Goal: Information Seeking & Learning: Learn about a topic

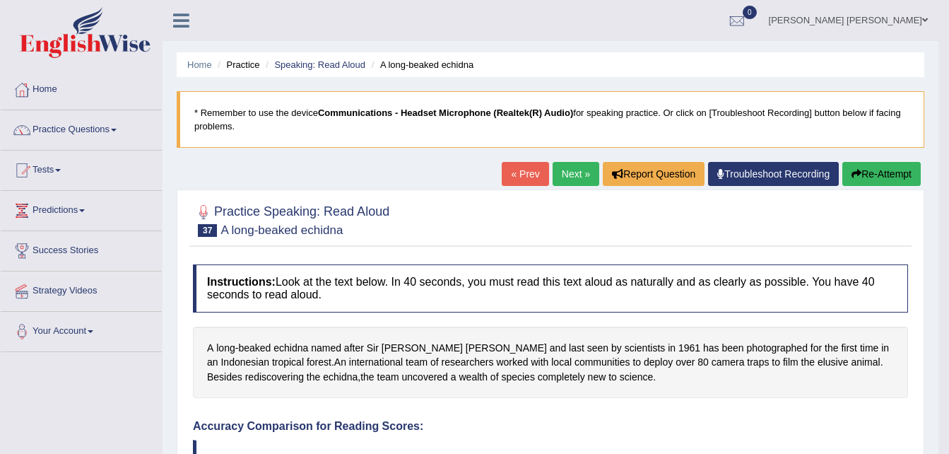
click at [948, 449] on body "Toggle navigation Home Practice Questions Speaking Practice Read Aloud Repeat S…" at bounding box center [474, 227] width 949 height 454
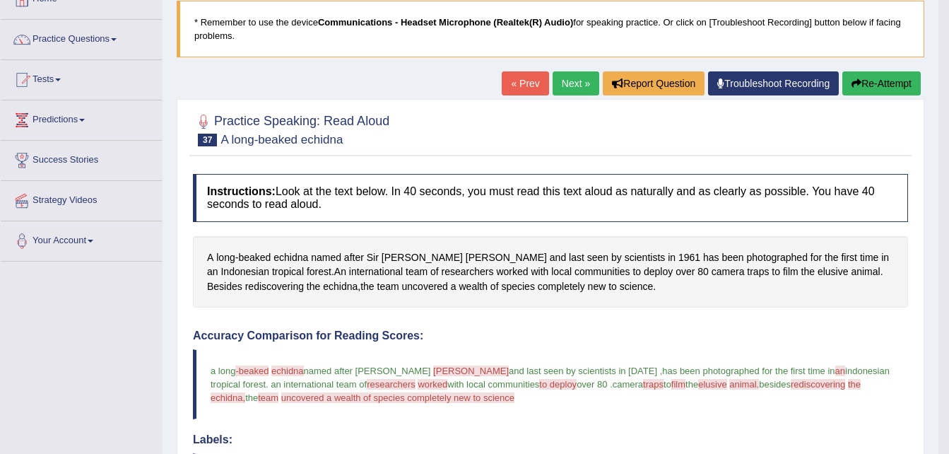
scroll to position [85, 0]
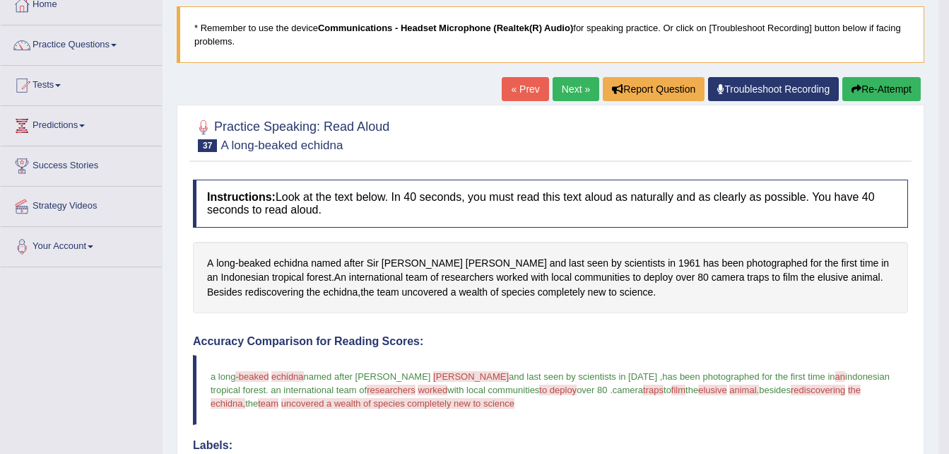
click at [576, 86] on link "Next »" at bounding box center [575, 89] width 47 height 24
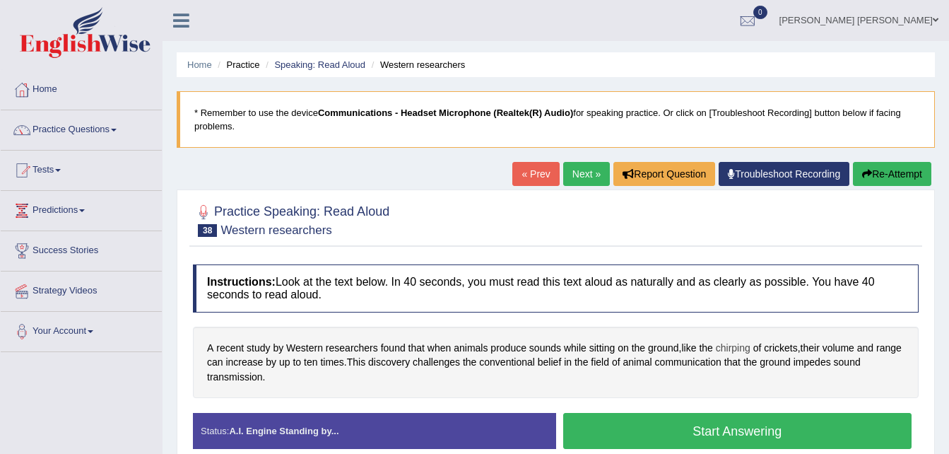
click at [740, 348] on span "chirping" at bounding box center [733, 348] width 35 height 15
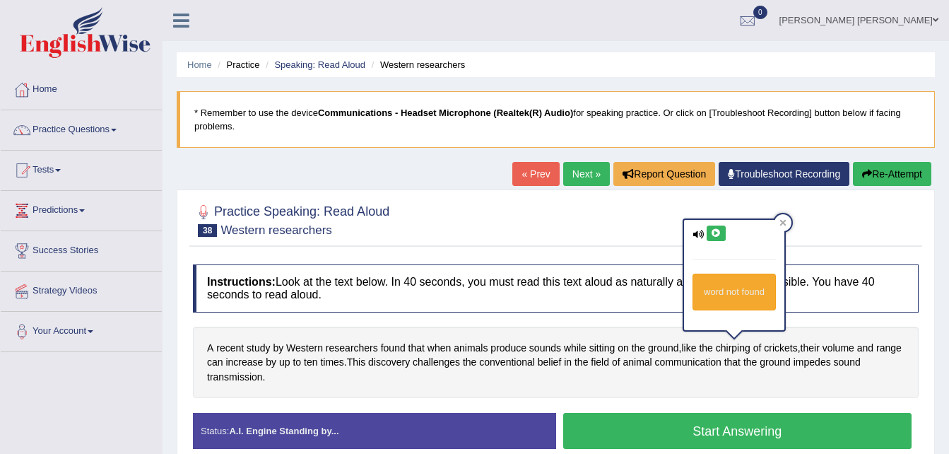
click at [715, 232] on icon at bounding box center [716, 233] width 11 height 8
click at [811, 391] on div "A recent study by Western researchers found that when animals produce sounds wh…" at bounding box center [556, 362] width 726 height 72
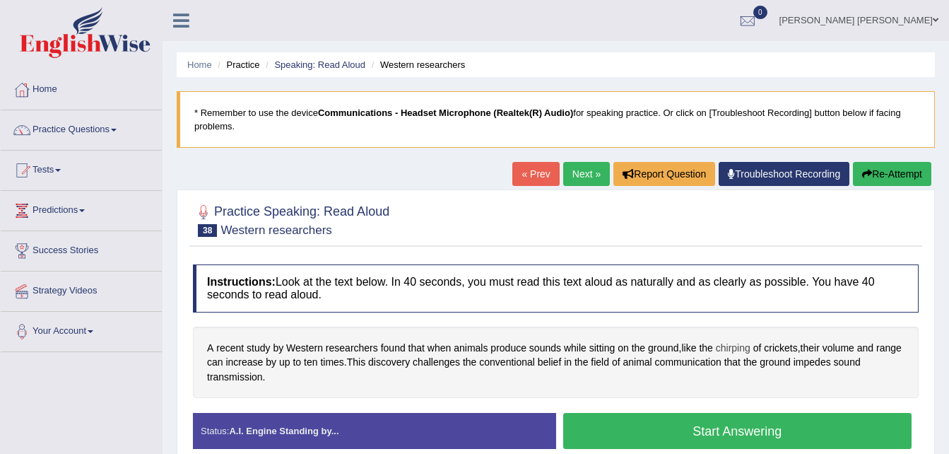
click at [735, 348] on span "chirping" at bounding box center [733, 348] width 35 height 15
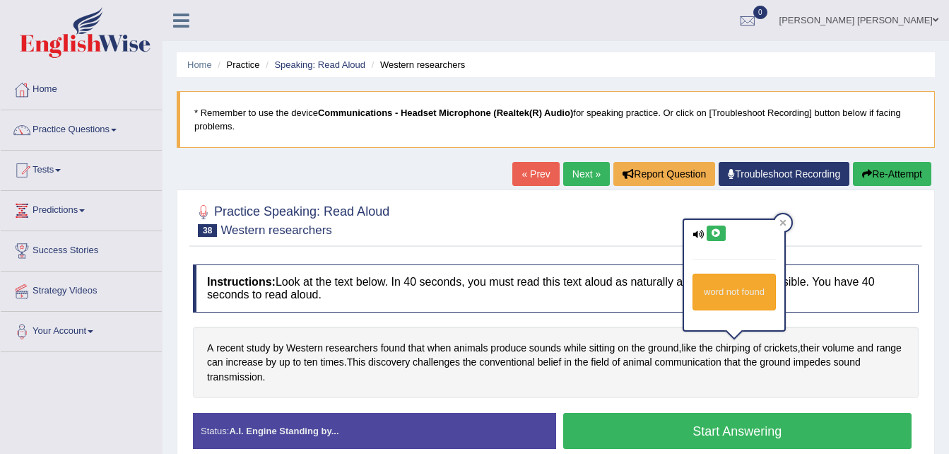
click at [719, 234] on icon at bounding box center [716, 233] width 11 height 8
click at [699, 389] on div "A recent study by Western researchers found that when animals produce sounds wh…" at bounding box center [556, 362] width 726 height 72
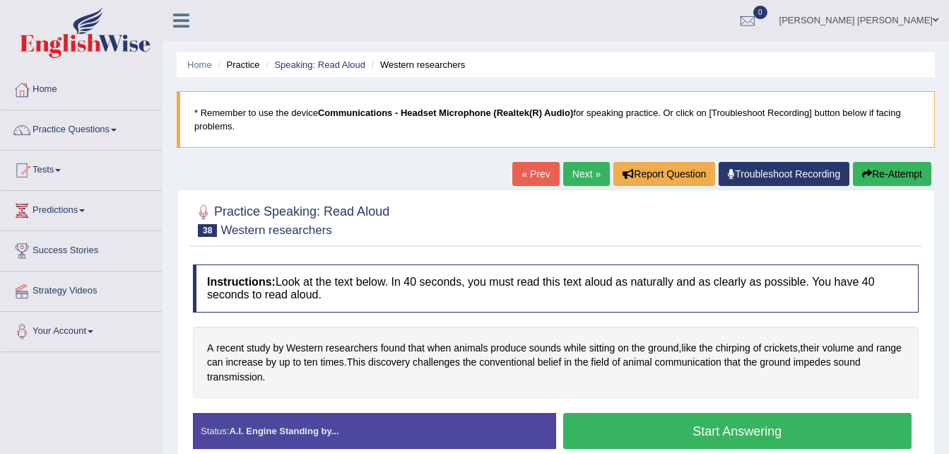
click at [711, 434] on button "Start Answering" at bounding box center [737, 431] width 349 height 36
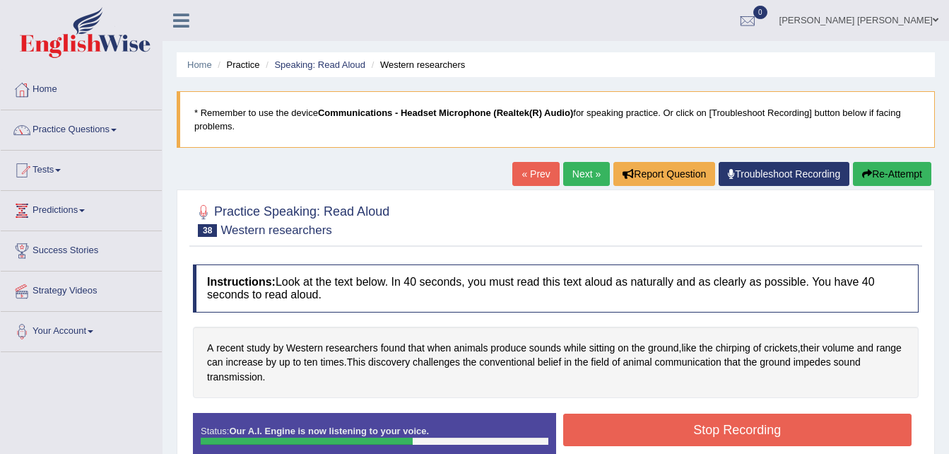
click at [711, 434] on button "Stop Recording" at bounding box center [737, 429] width 349 height 32
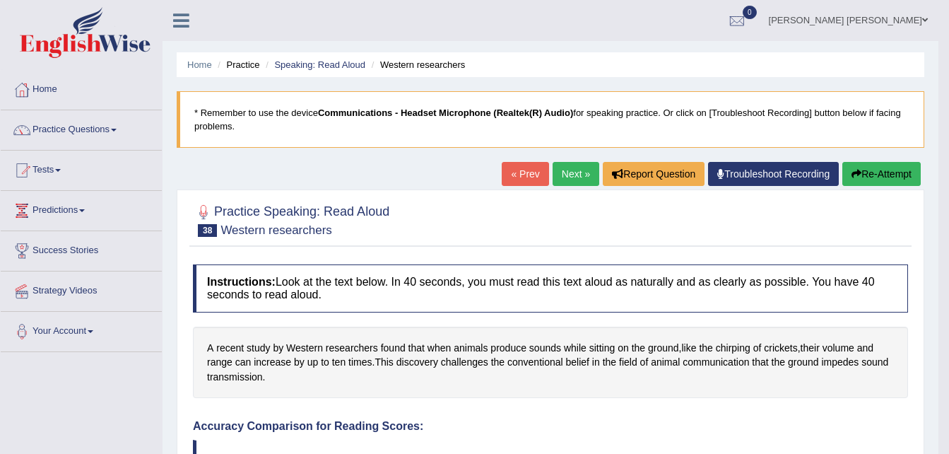
click at [574, 171] on link "Next »" at bounding box center [575, 174] width 47 height 24
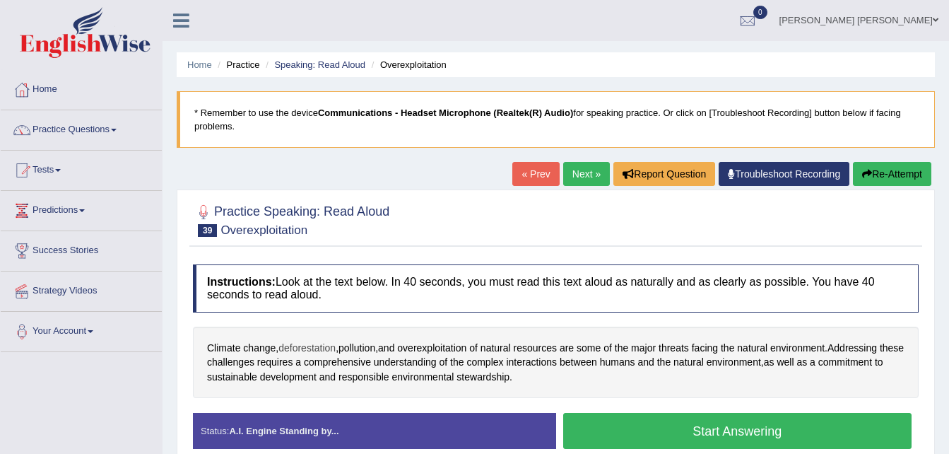
click at [307, 351] on span "deforestation" at bounding box center [306, 348] width 57 height 15
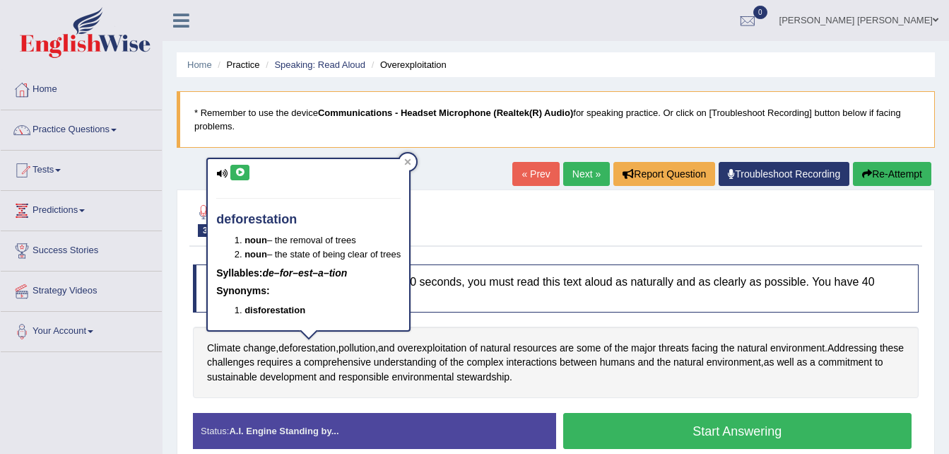
click at [242, 172] on icon at bounding box center [240, 172] width 11 height 8
click at [446, 345] on span "overexploitation" at bounding box center [431, 348] width 69 height 15
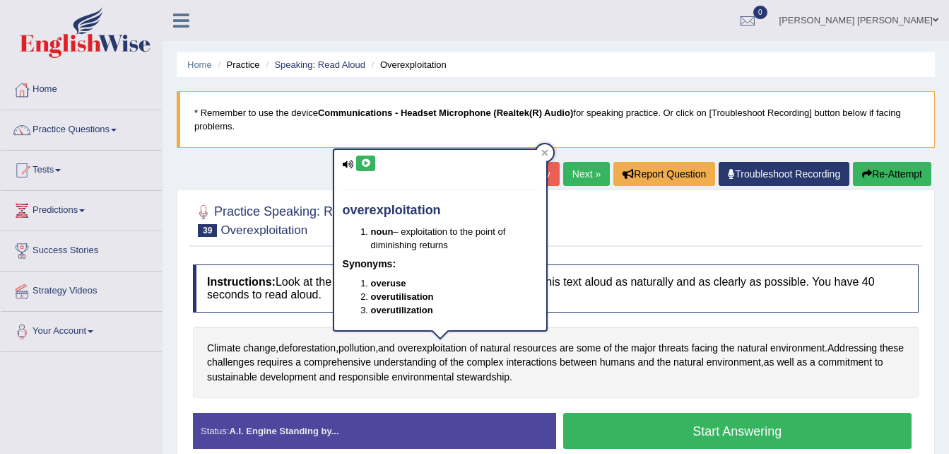
click at [368, 161] on icon at bounding box center [365, 163] width 11 height 8
click at [597, 394] on div "Climate change , deforestation , pollution , and overexploitation of natural re…" at bounding box center [556, 362] width 726 height 72
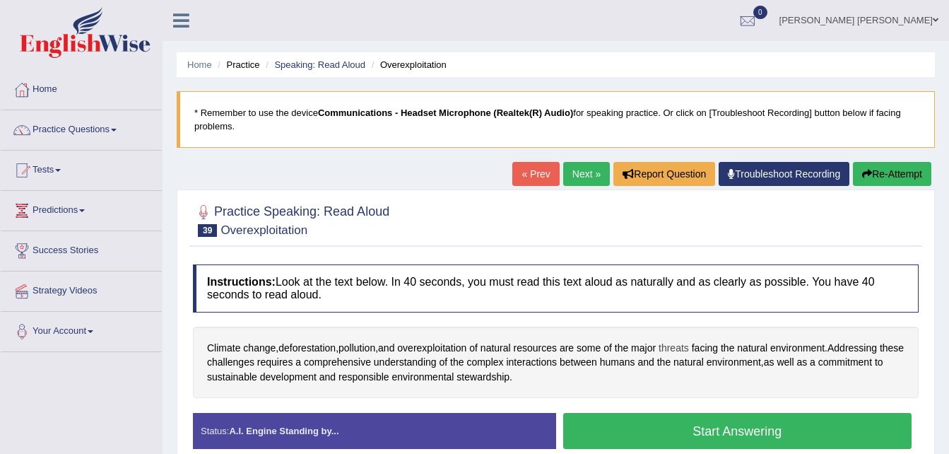
click at [678, 348] on span "threats" at bounding box center [673, 348] width 30 height 15
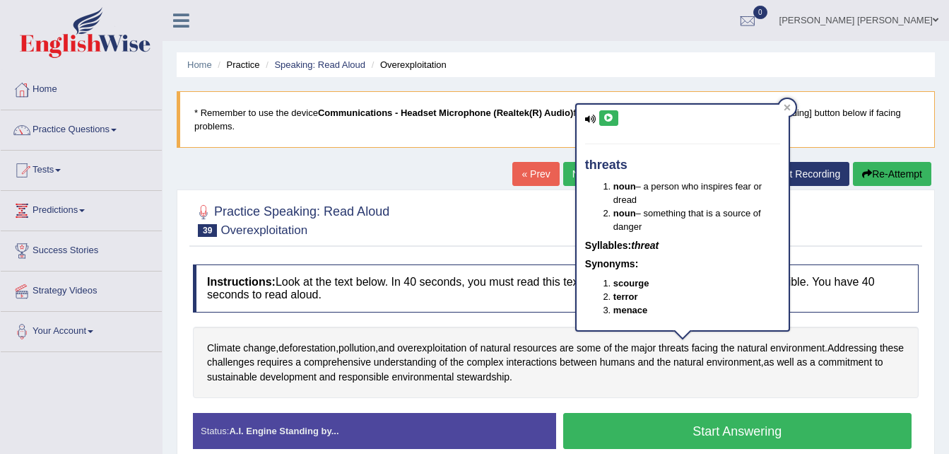
click at [605, 116] on icon at bounding box center [608, 118] width 11 height 8
click at [716, 389] on div "Climate change , deforestation , pollution , and overexploitation of natural re…" at bounding box center [556, 362] width 726 height 72
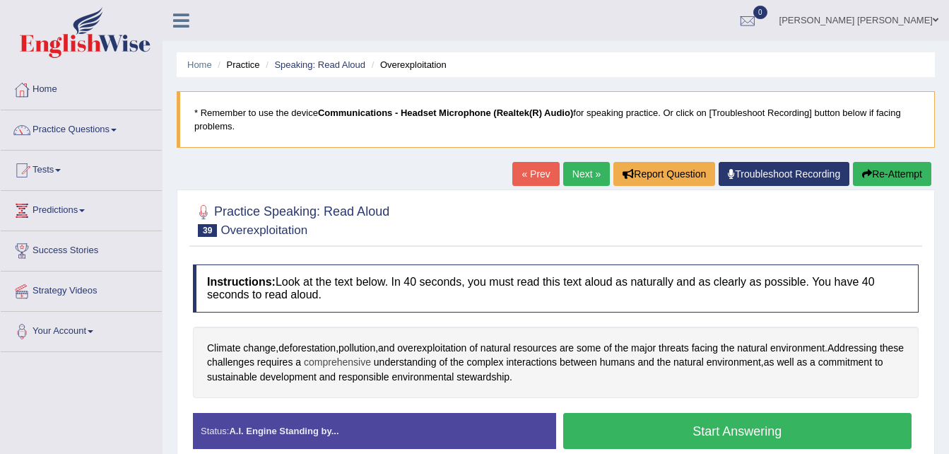
click at [371, 363] on span "comprehensive" at bounding box center [337, 362] width 67 height 15
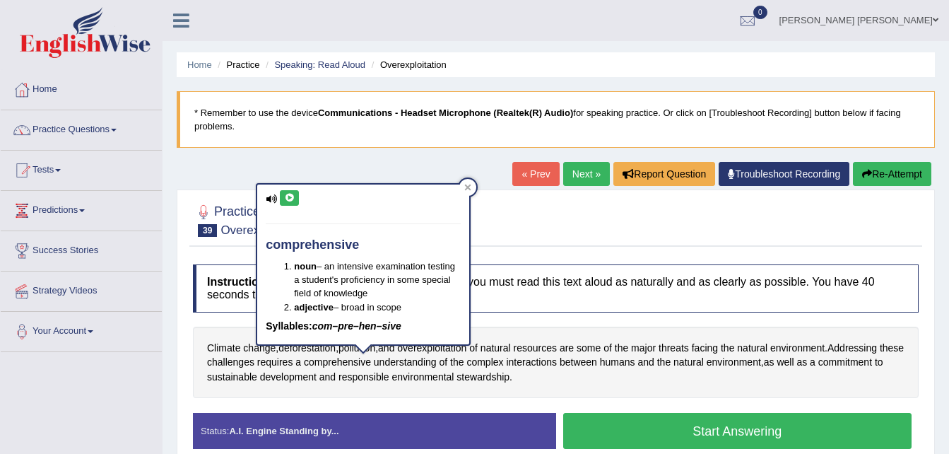
click at [290, 195] on icon at bounding box center [289, 198] width 11 height 8
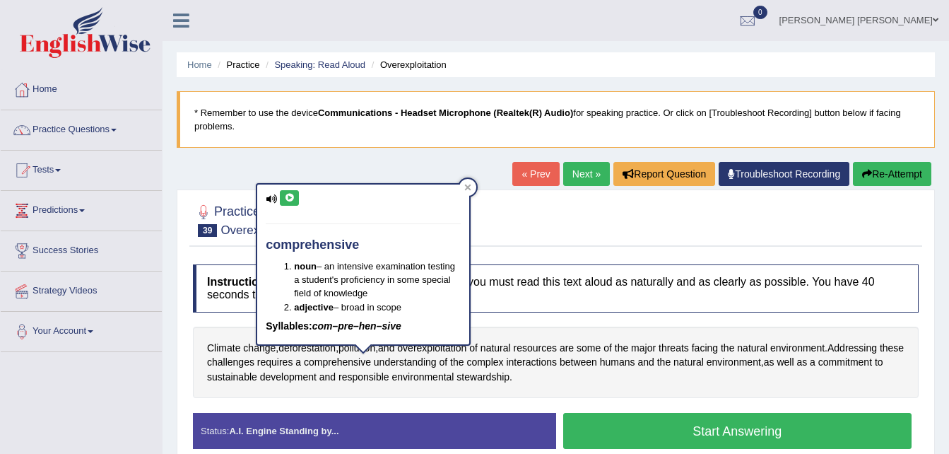
click at [640, 384] on div "Climate change , deforestation , pollution , and overexploitation of natural re…" at bounding box center [556, 362] width 726 height 72
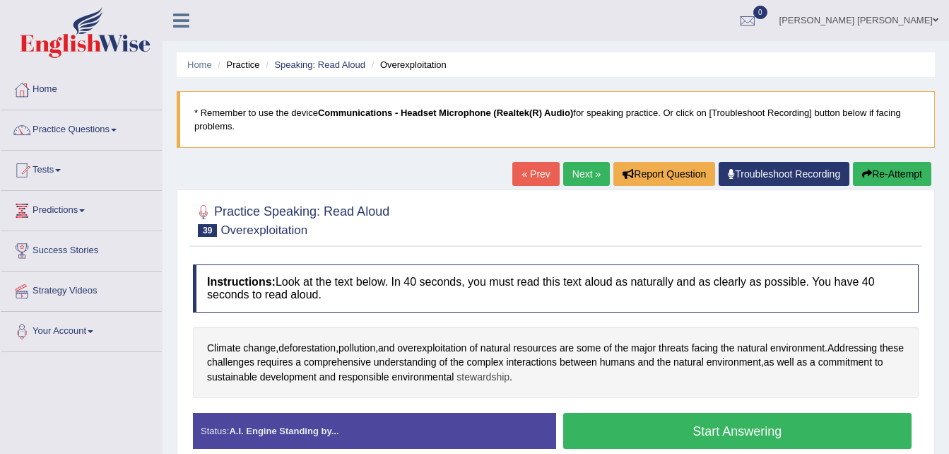
click at [500, 379] on span "stewardship" at bounding box center [482, 376] width 53 height 15
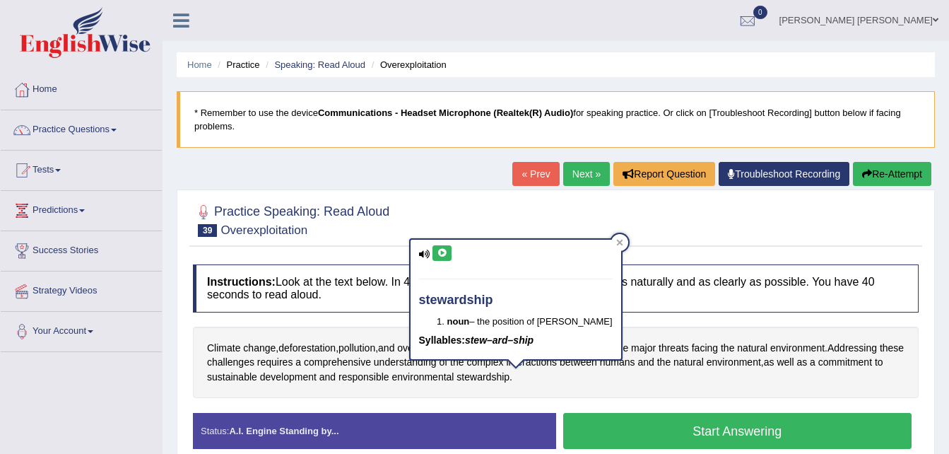
click at [441, 251] on icon at bounding box center [442, 253] width 11 height 8
click at [581, 398] on div "Climate change , deforestation , pollution , and overexploitation of natural re…" at bounding box center [556, 362] width 726 height 72
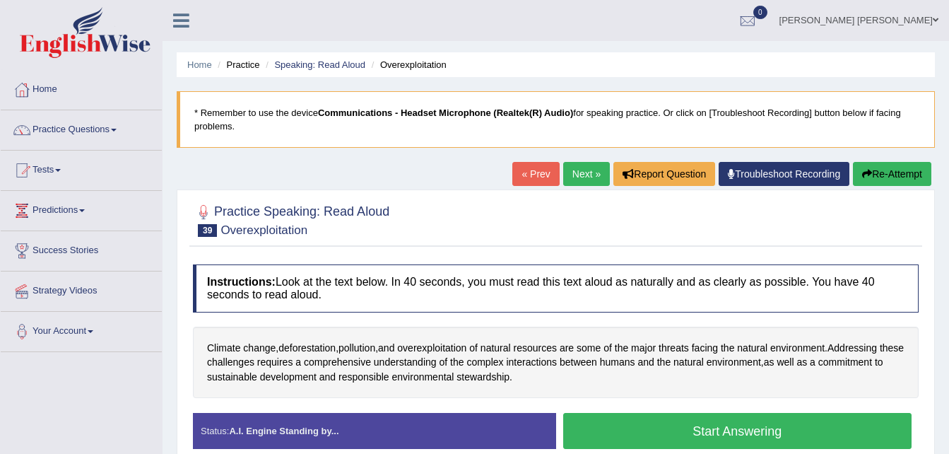
click at [741, 432] on button "Start Answering" at bounding box center [737, 431] width 349 height 36
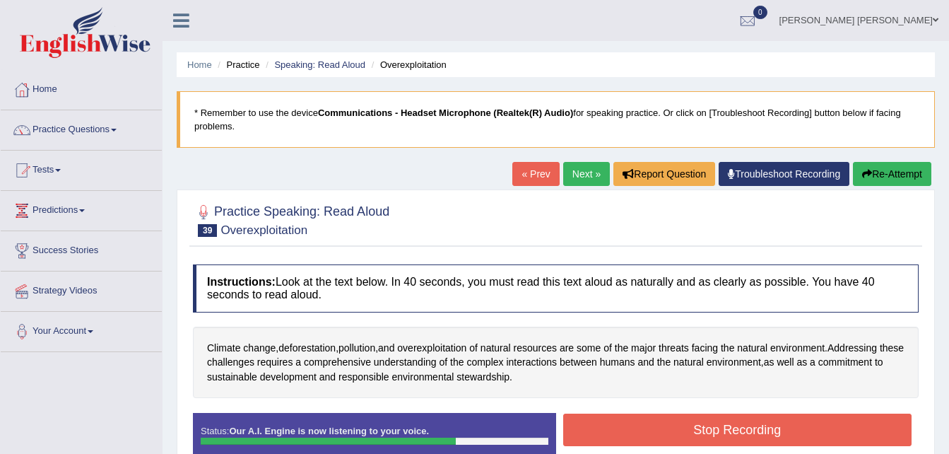
click at [741, 432] on button "Stop Recording" at bounding box center [737, 429] width 349 height 32
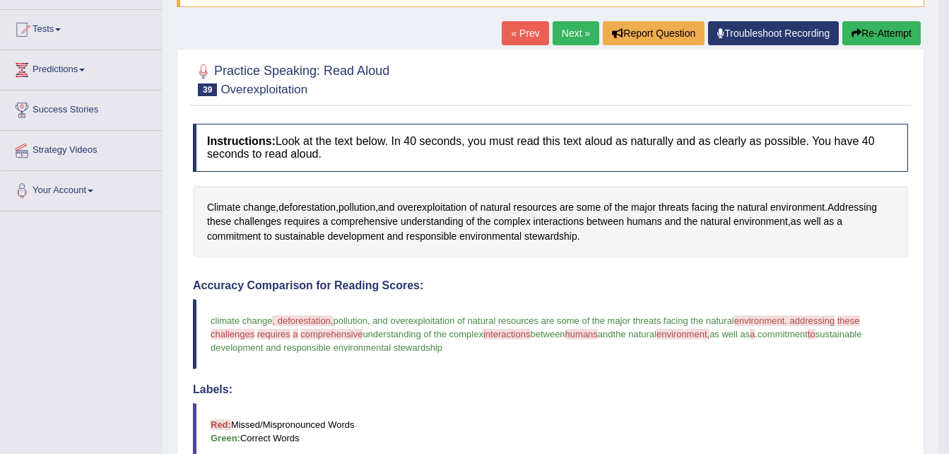
scroll to position [114, 0]
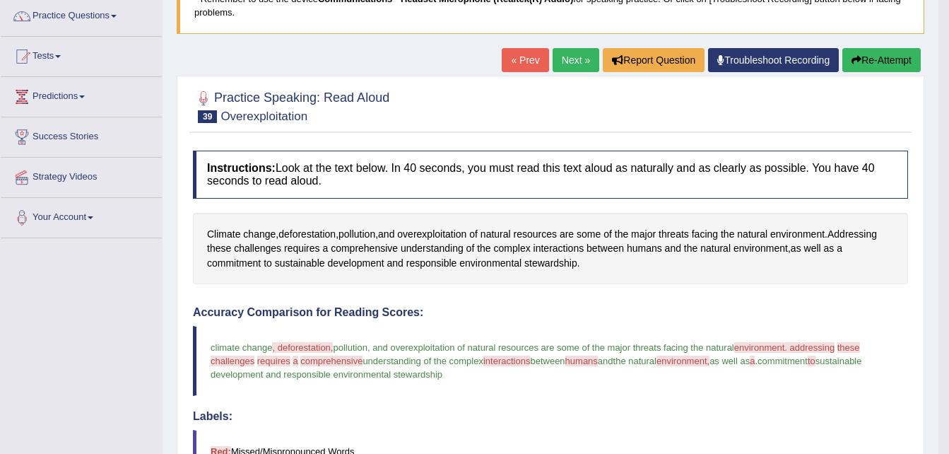
click at [576, 60] on link "Next »" at bounding box center [575, 60] width 47 height 24
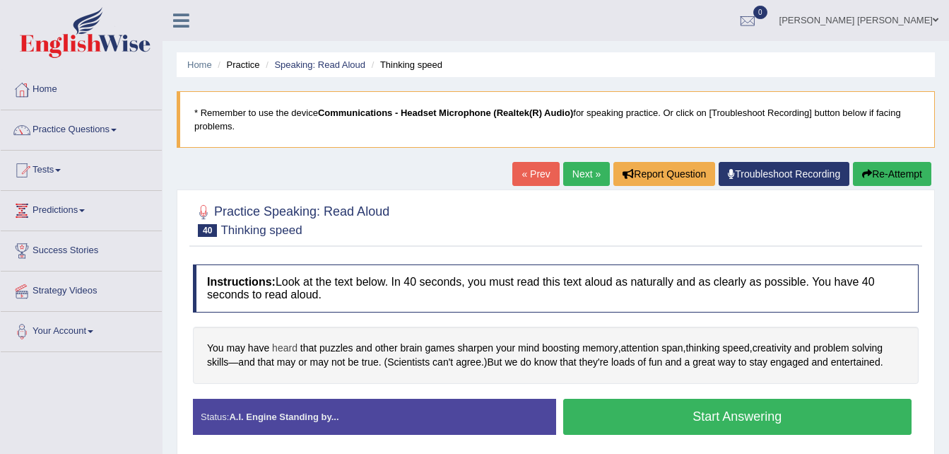
click at [285, 348] on span "heard" at bounding box center [284, 348] width 25 height 15
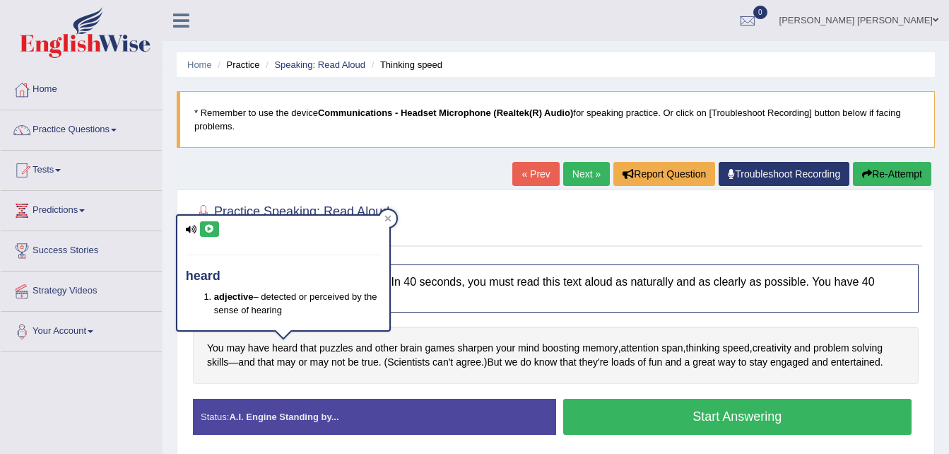
click at [208, 229] on icon at bounding box center [209, 229] width 11 height 8
click at [646, 347] on span "attention" at bounding box center [640, 348] width 38 height 15
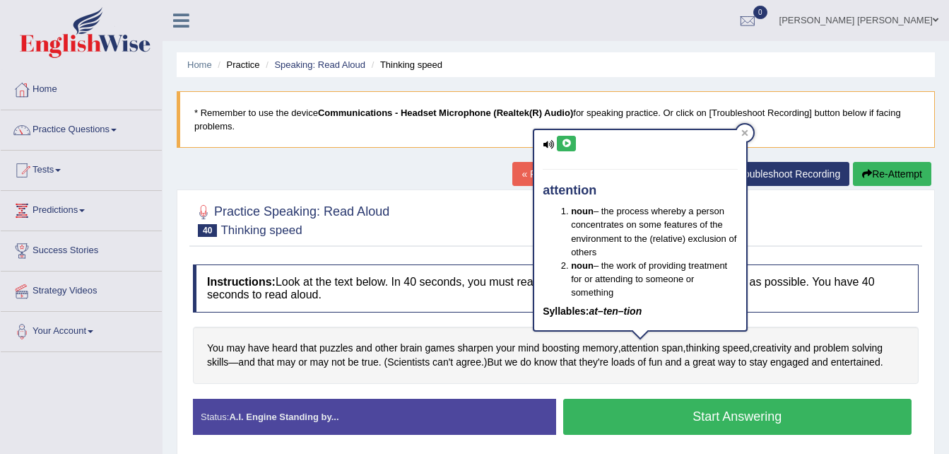
click at [565, 139] on icon at bounding box center [566, 143] width 11 height 8
click at [673, 345] on span "span" at bounding box center [671, 348] width 21 height 15
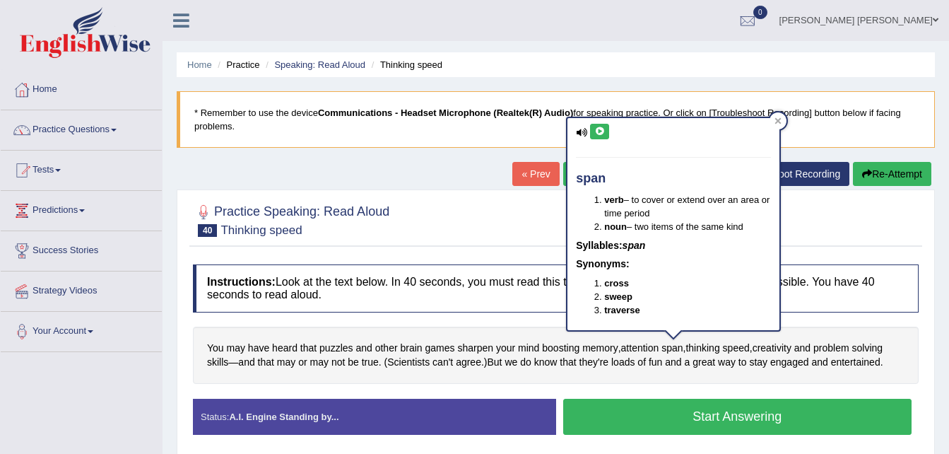
click at [598, 134] on icon at bounding box center [599, 131] width 11 height 8
click at [406, 365] on span "Scientists" at bounding box center [408, 362] width 42 height 15
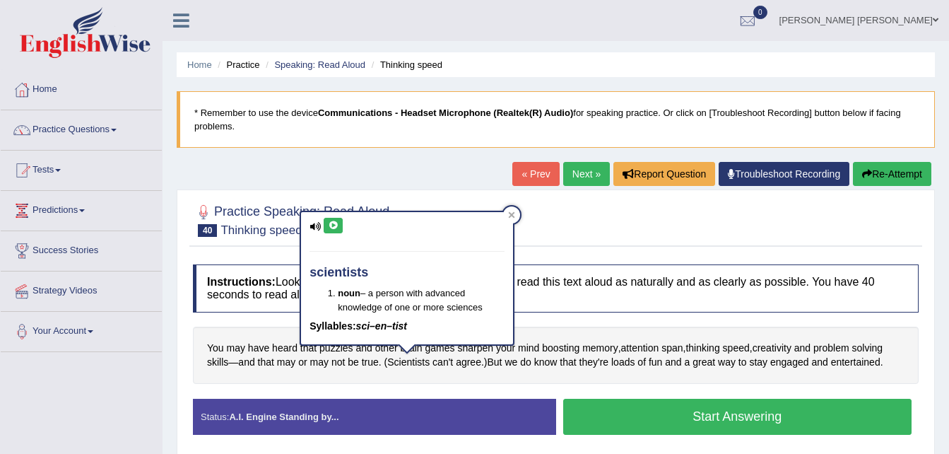
click at [334, 225] on icon at bounding box center [333, 225] width 11 height 8
click at [837, 362] on span "entertained" at bounding box center [855, 362] width 49 height 15
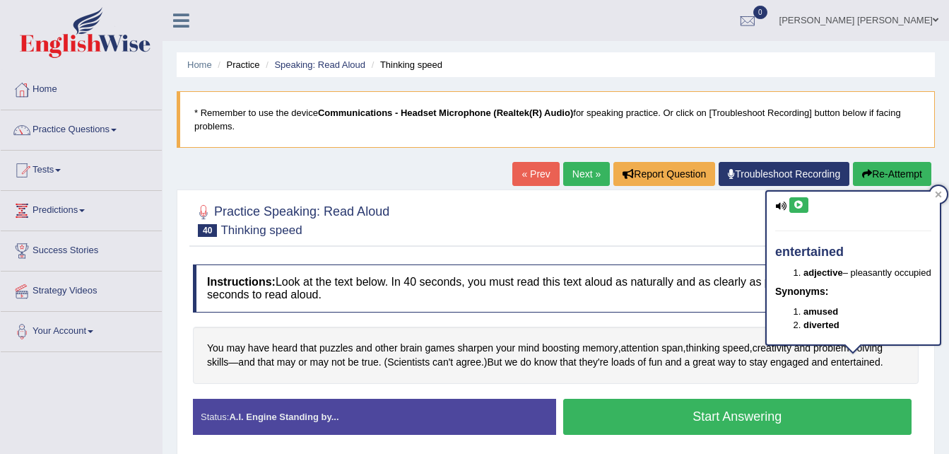
click at [800, 201] on icon at bounding box center [798, 205] width 11 height 8
click at [723, 242] on div "Practice Speaking: Read Aloud 40 Thinking speed" at bounding box center [555, 221] width 733 height 49
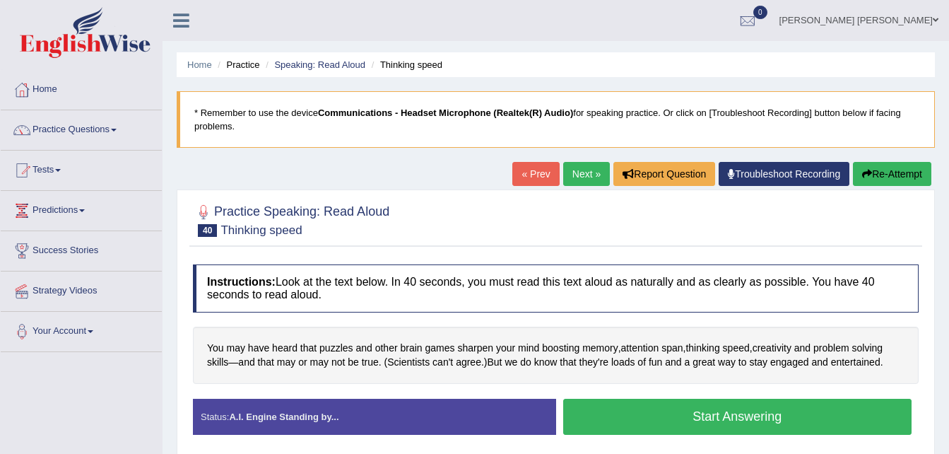
click at [721, 415] on button "Start Answering" at bounding box center [737, 416] width 349 height 36
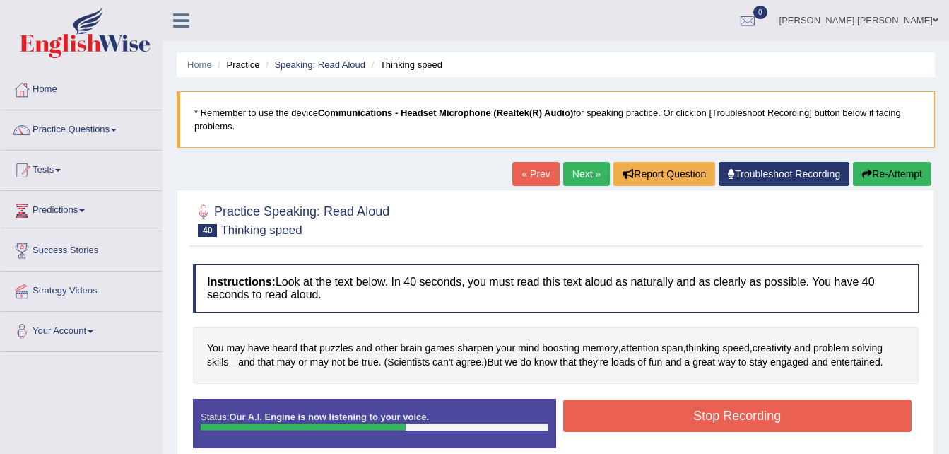
click at [721, 415] on button "Stop Recording" at bounding box center [737, 415] width 349 height 32
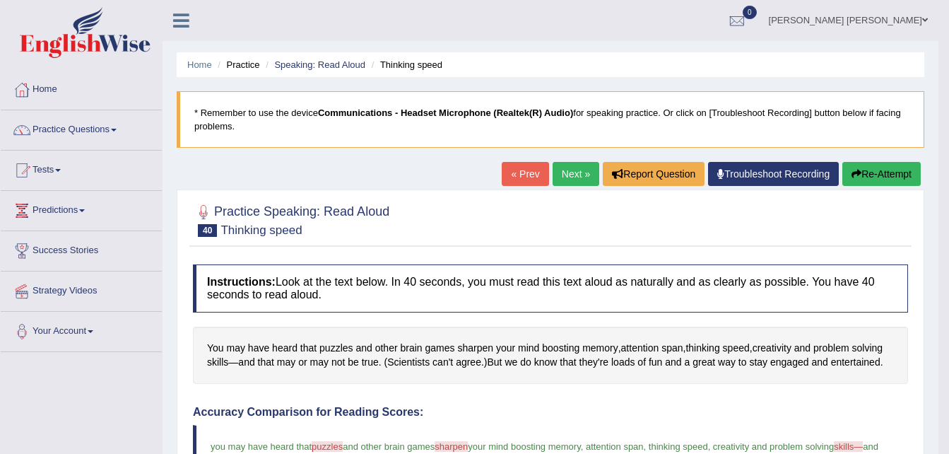
click at [565, 174] on link "Next »" at bounding box center [575, 174] width 47 height 24
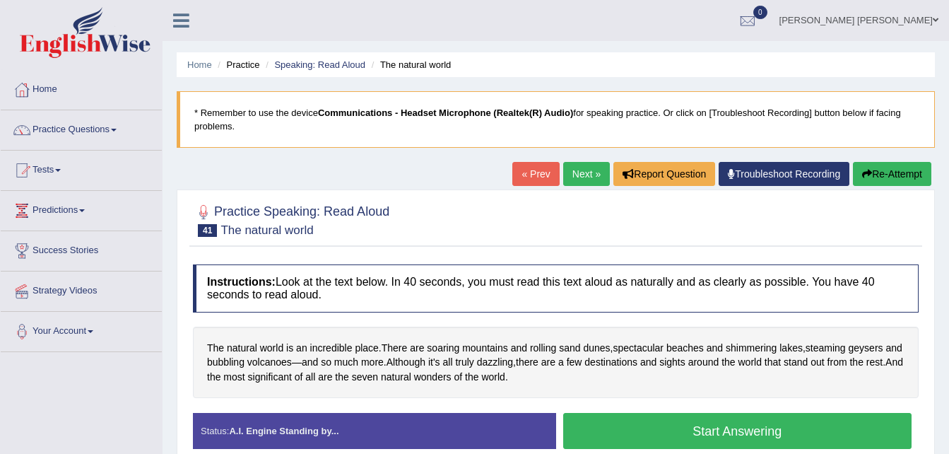
click at [565, 174] on link "Next »" at bounding box center [586, 174] width 47 height 24
